Goal: Find specific page/section: Find specific page/section

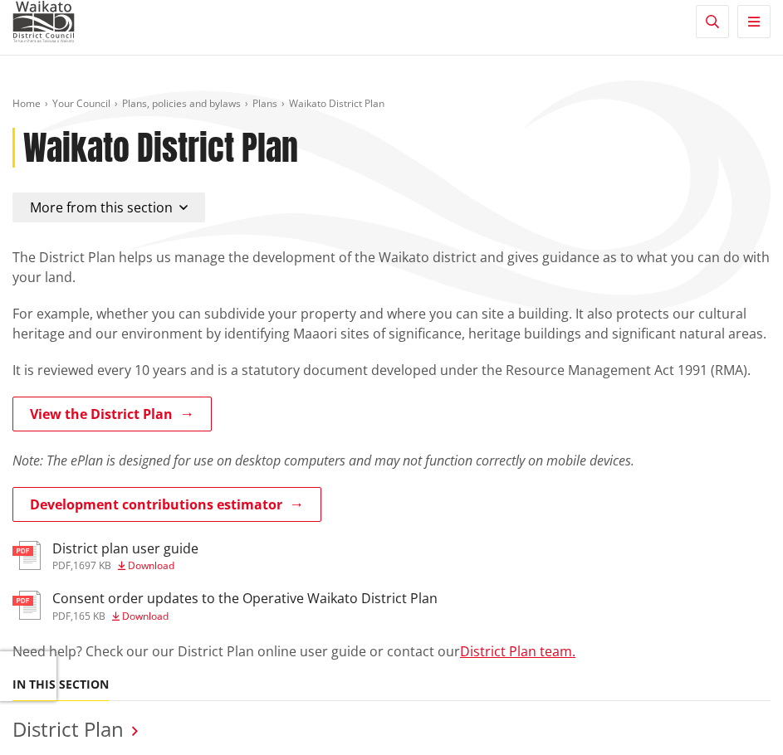
scroll to position [83, 0]
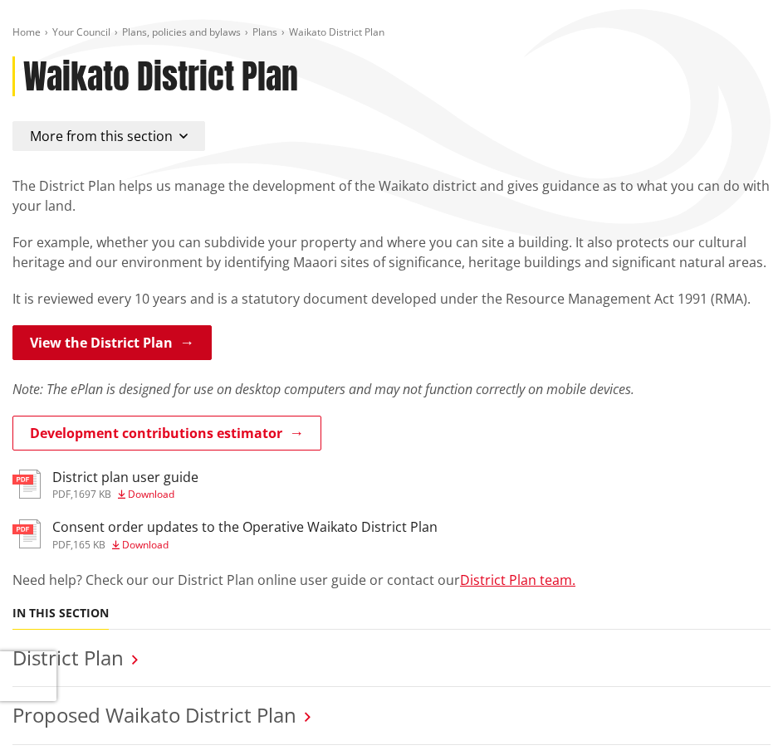
click at [148, 351] on link "View the District Plan" at bounding box center [111, 342] width 199 height 35
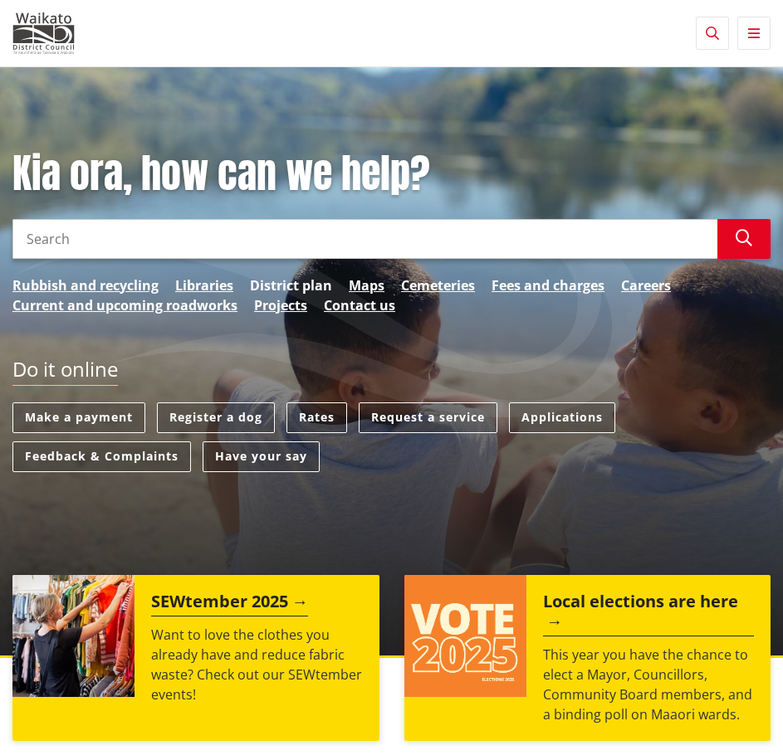
click at [301, 288] on link "District plan" at bounding box center [291, 286] width 82 height 20
